Goal: Transaction & Acquisition: Purchase product/service

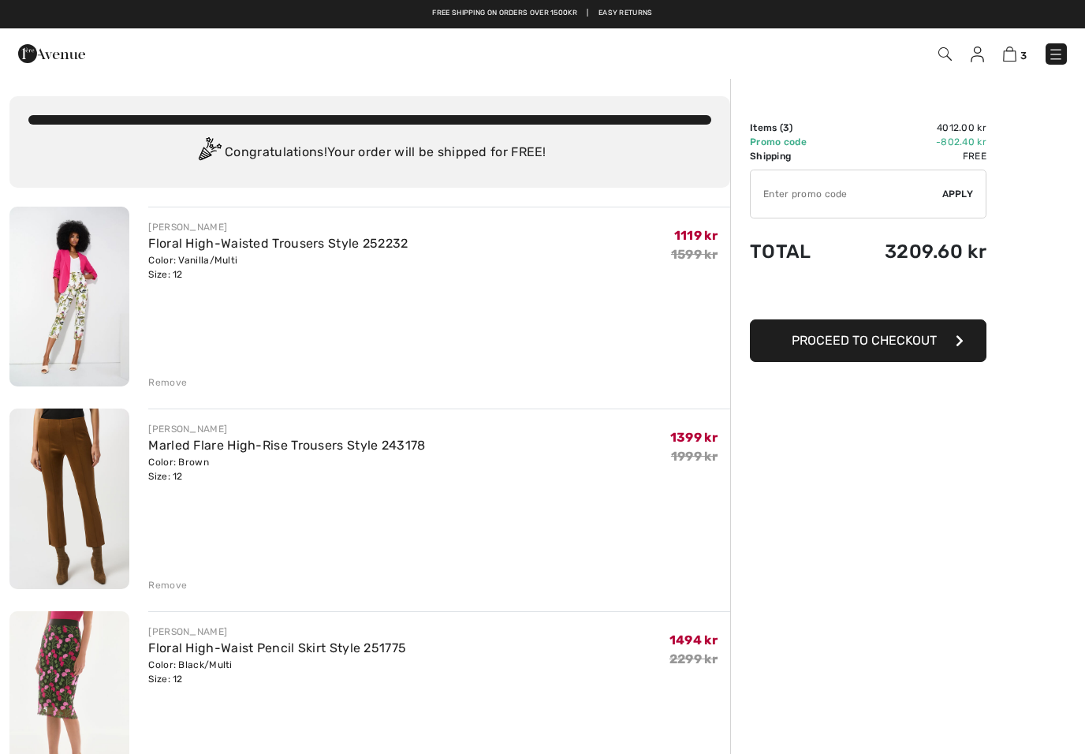
click at [1049, 61] on img at bounding box center [1056, 55] width 16 height 16
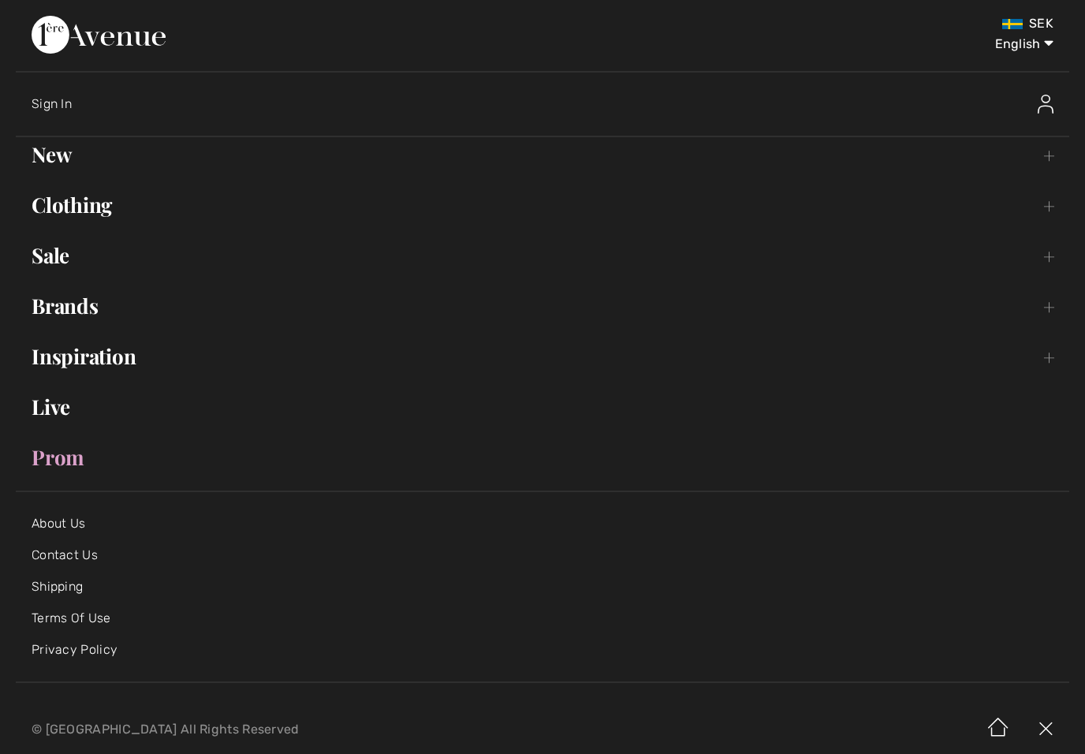
click at [42, 155] on link "New Toggle submenu" at bounding box center [542, 154] width 1053 height 35
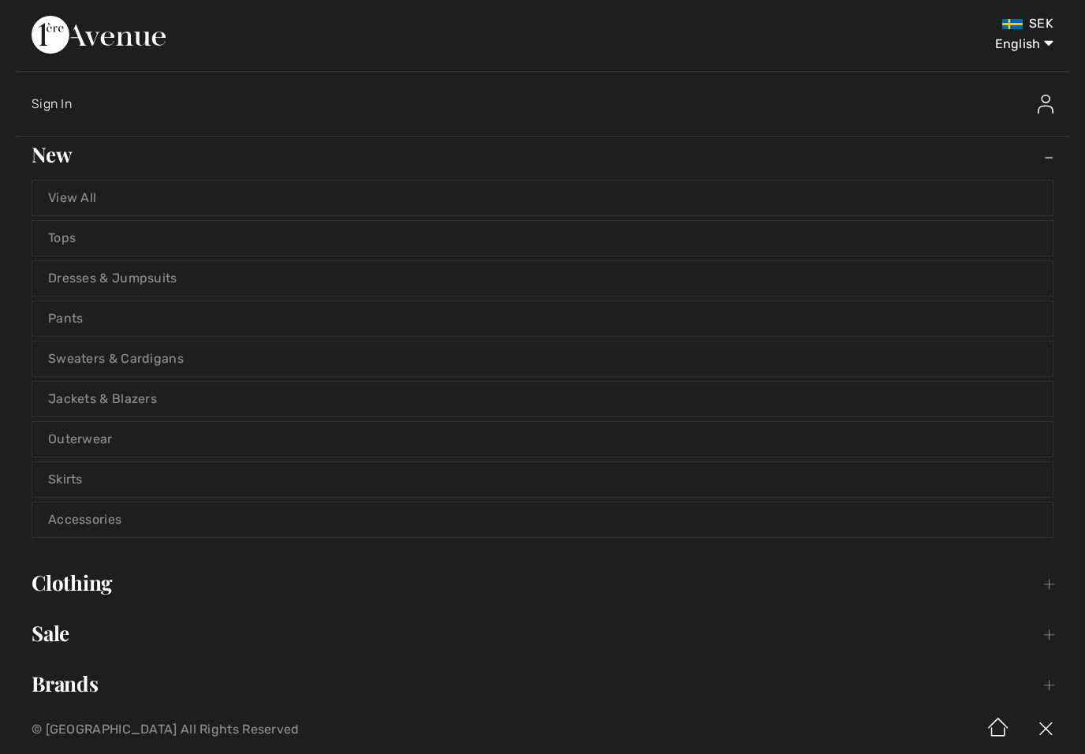
click at [59, 195] on link "View All" at bounding box center [542, 198] width 1020 height 35
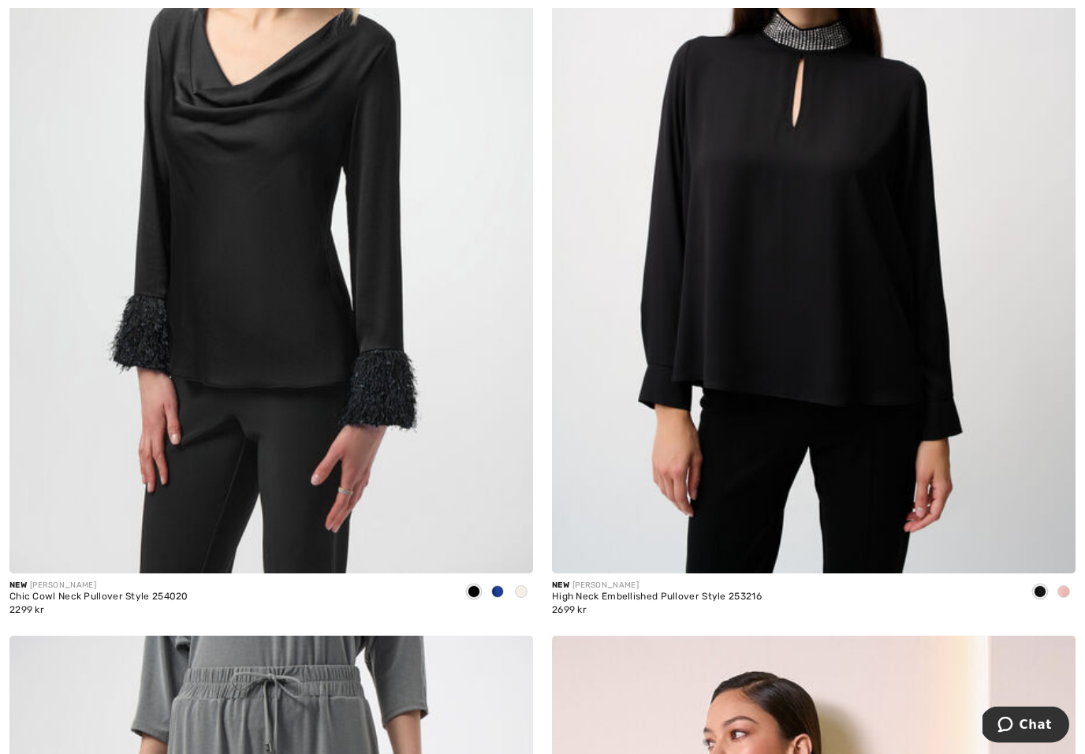
scroll to position [1279, 0]
click at [493, 583] on div at bounding box center [498, 592] width 24 height 26
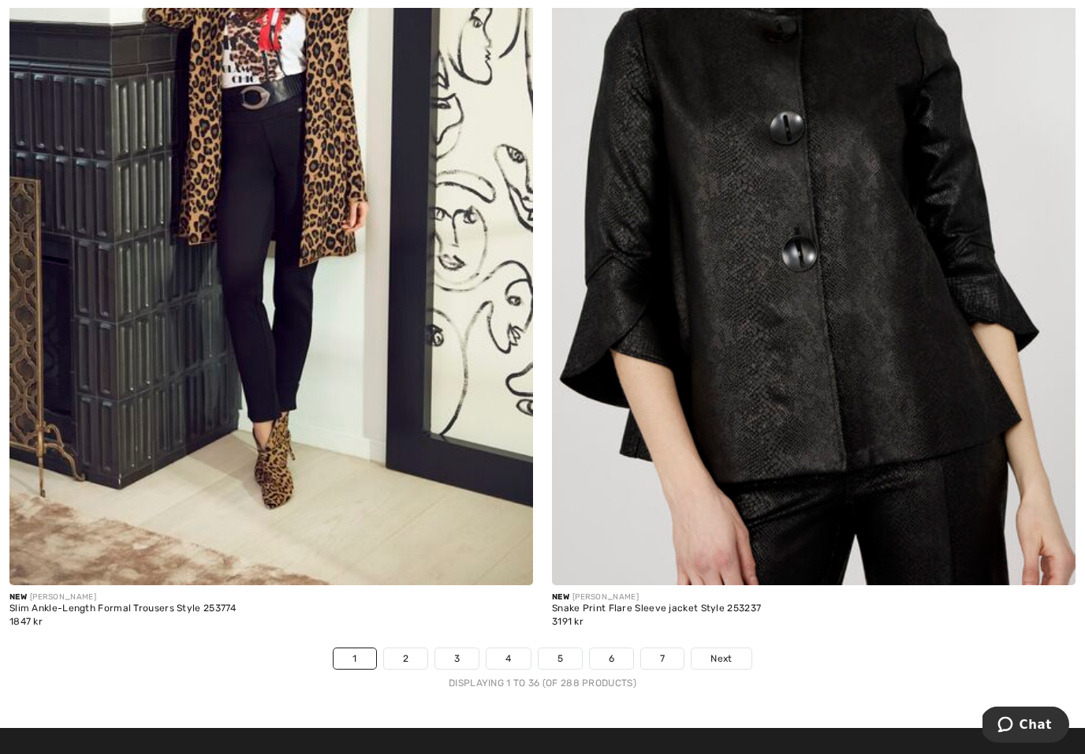
scroll to position [15195, 0]
click at [390, 652] on link "2" at bounding box center [405, 658] width 43 height 20
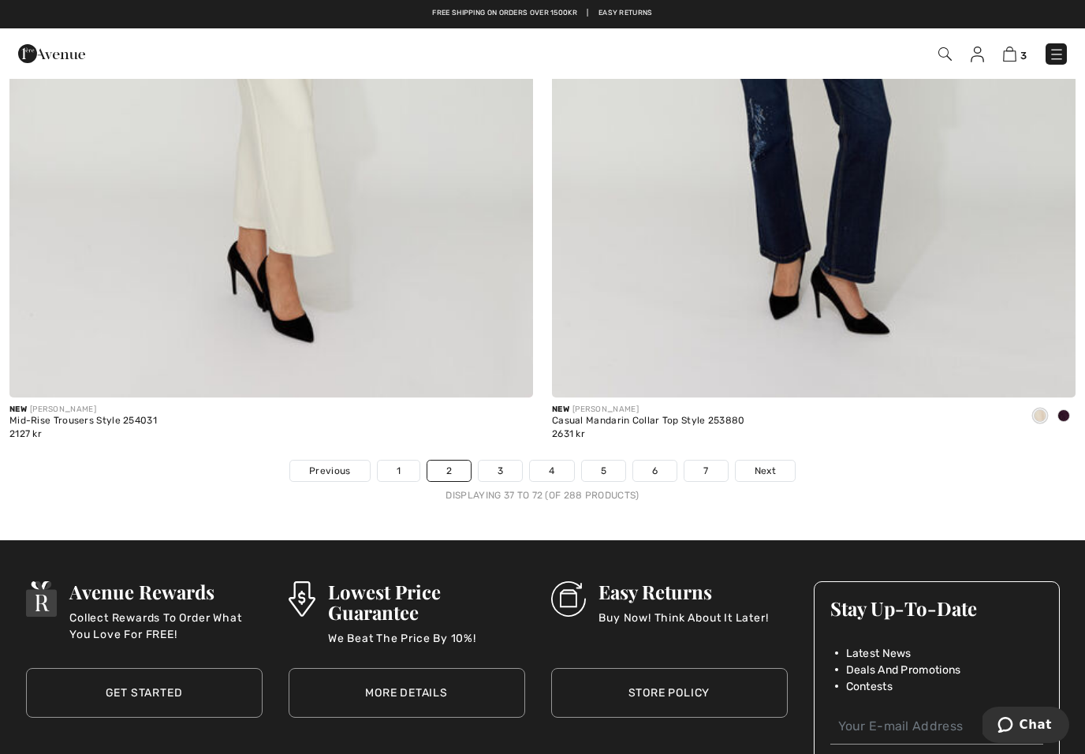
scroll to position [15339, 0]
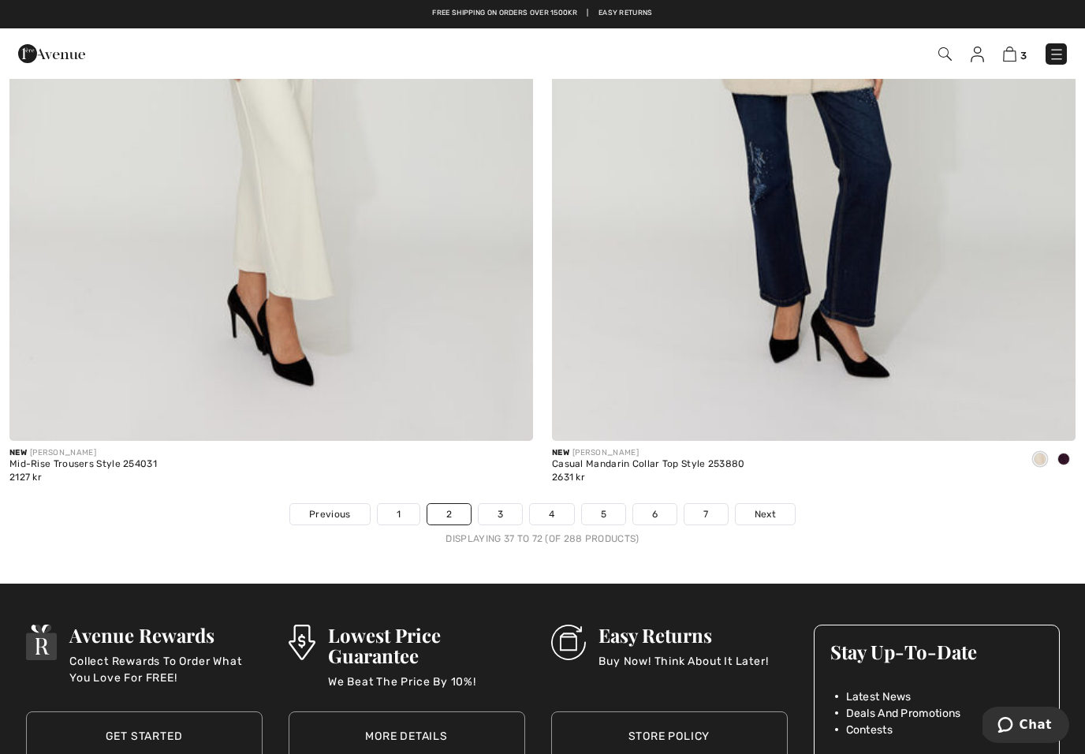
click at [781, 504] on link "Next" at bounding box center [764, 514] width 59 height 20
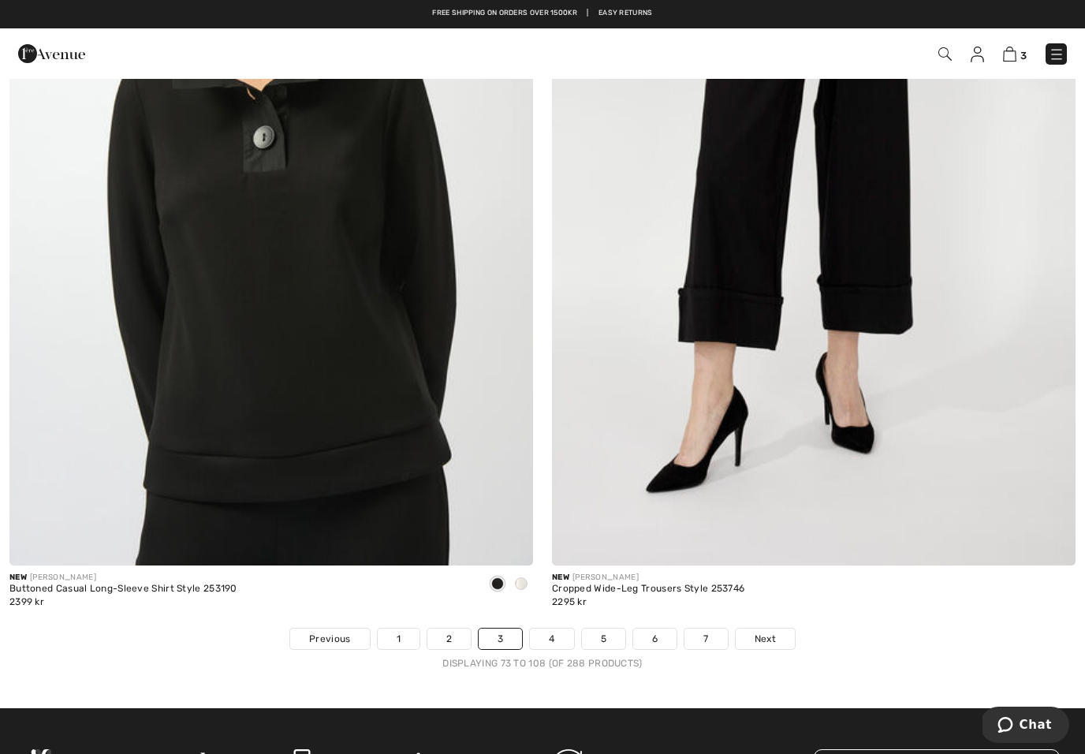
scroll to position [15214, 0]
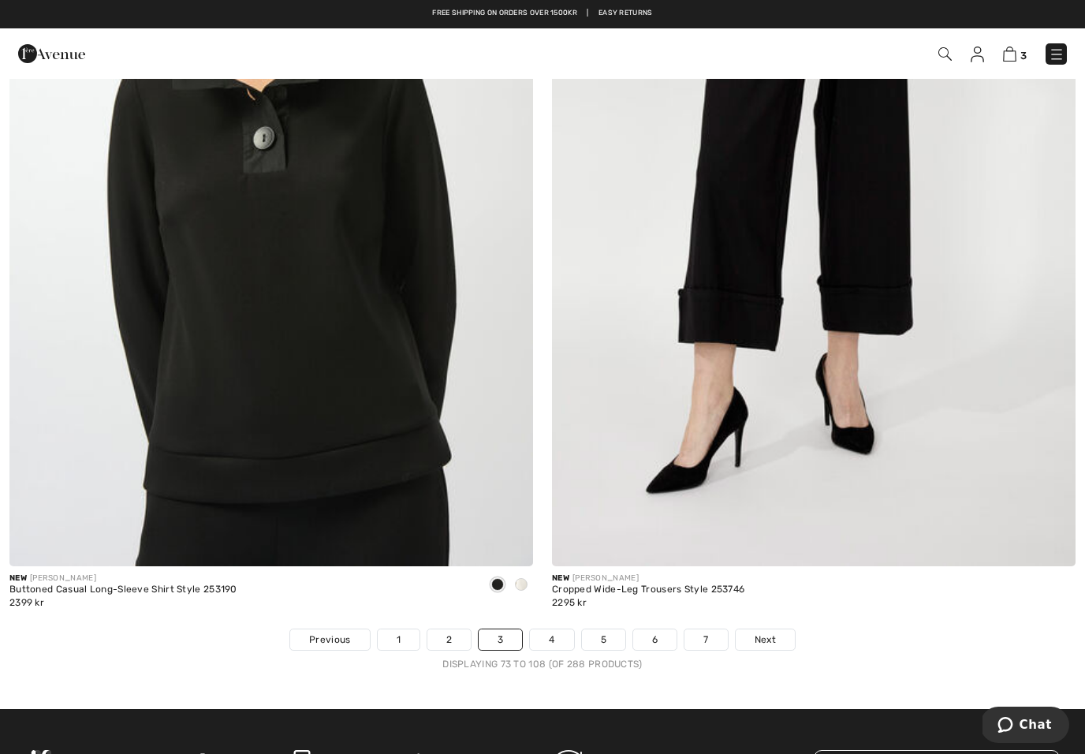
click at [780, 629] on link "Next" at bounding box center [764, 639] width 59 height 20
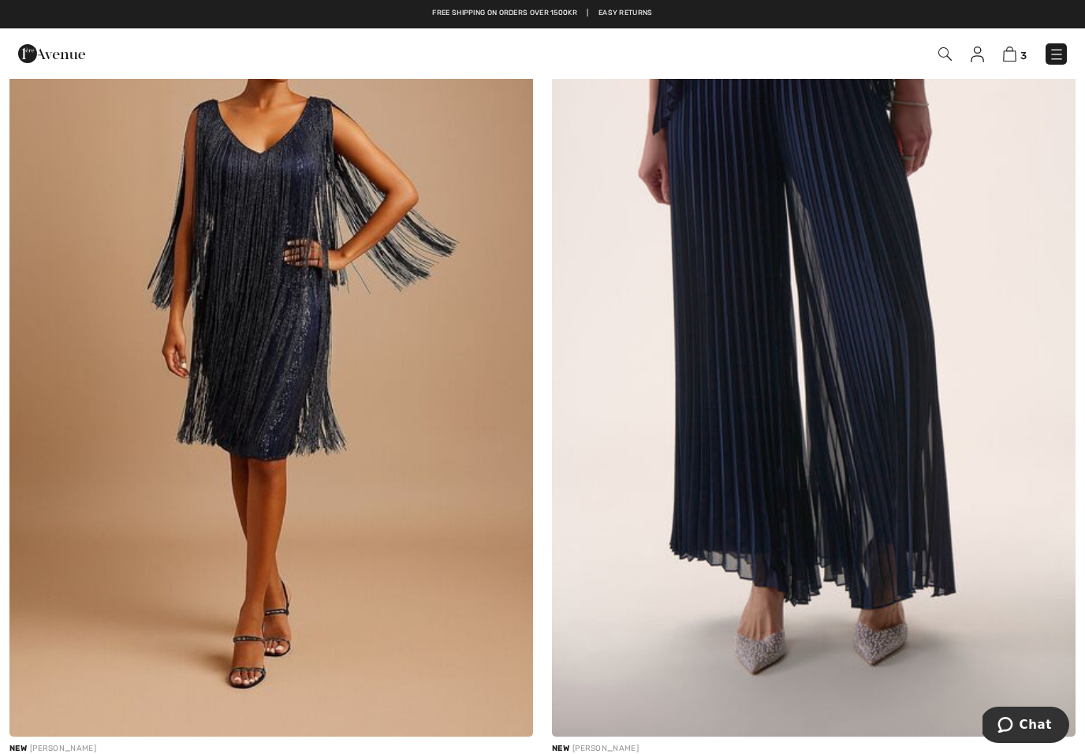
scroll to position [4503, 0]
click at [191, 513] on img at bounding box center [270, 344] width 523 height 785
click at [161, 488] on img at bounding box center [270, 344] width 523 height 785
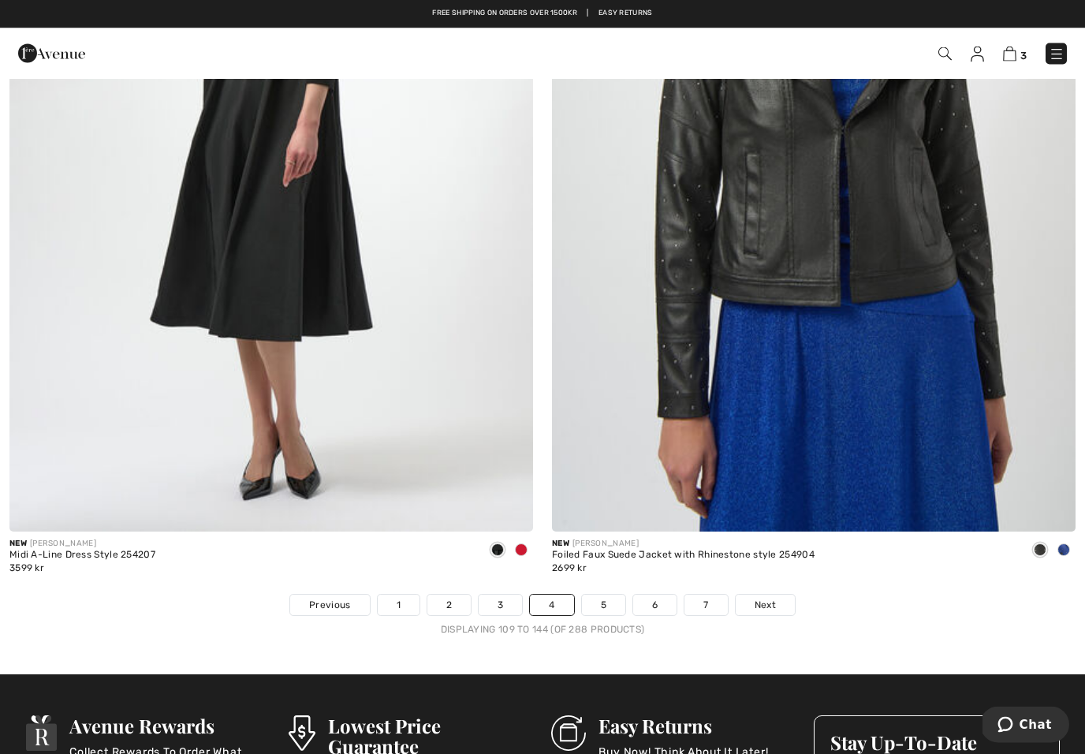
scroll to position [15244, 0]
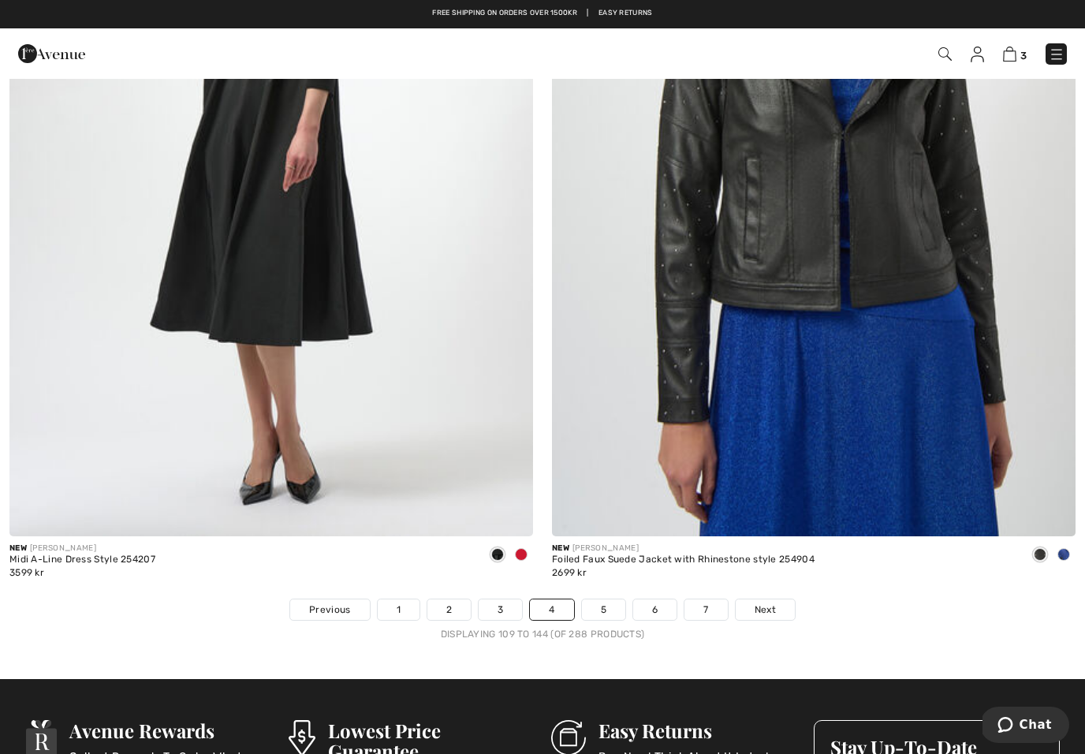
click at [782, 602] on link "Next" at bounding box center [764, 609] width 59 height 20
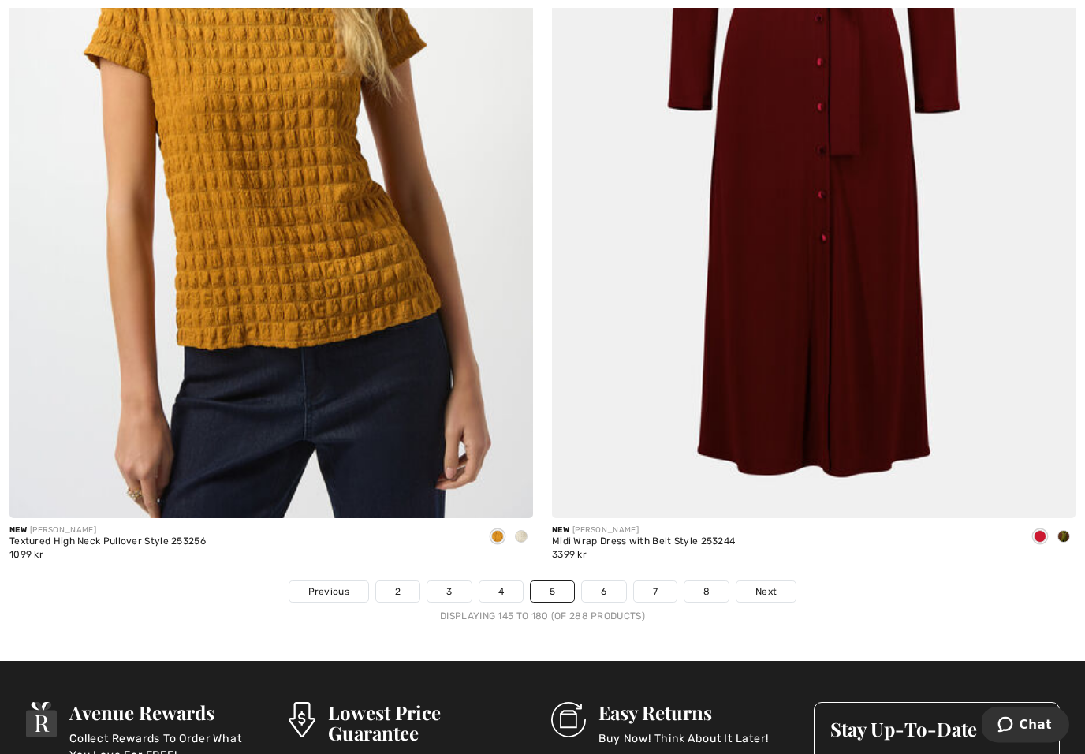
scroll to position [15262, 0]
click at [779, 581] on link "Next" at bounding box center [765, 591] width 59 height 20
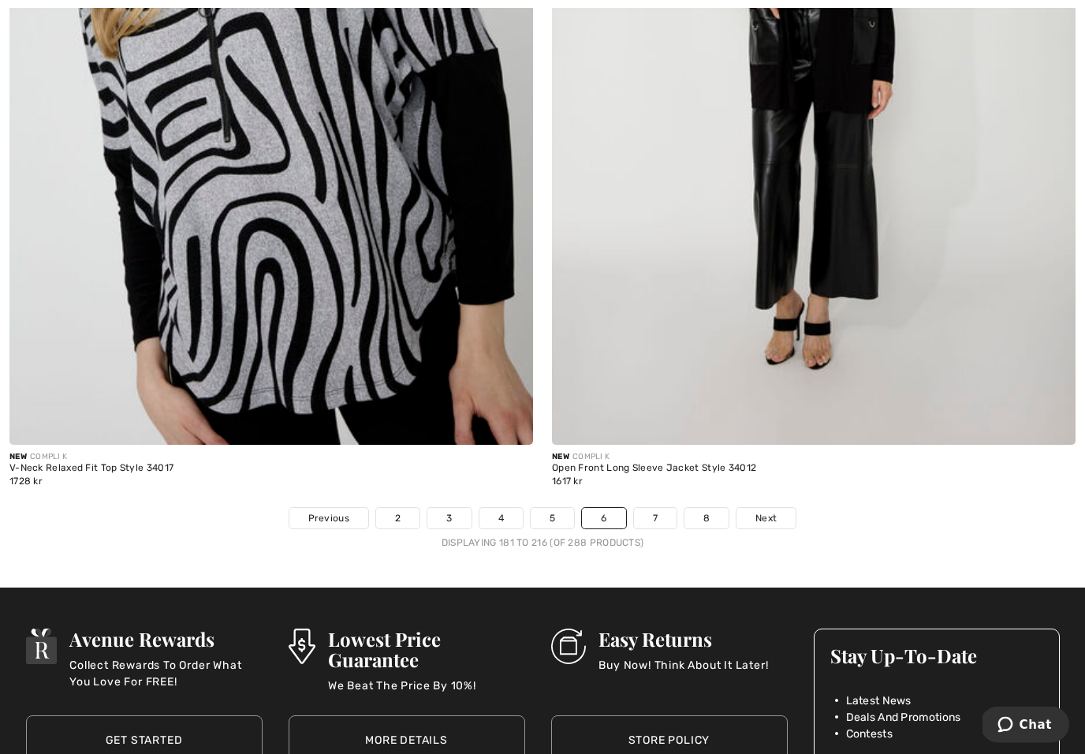
scroll to position [15336, 0]
